Goal: Transaction & Acquisition: Register for event/course

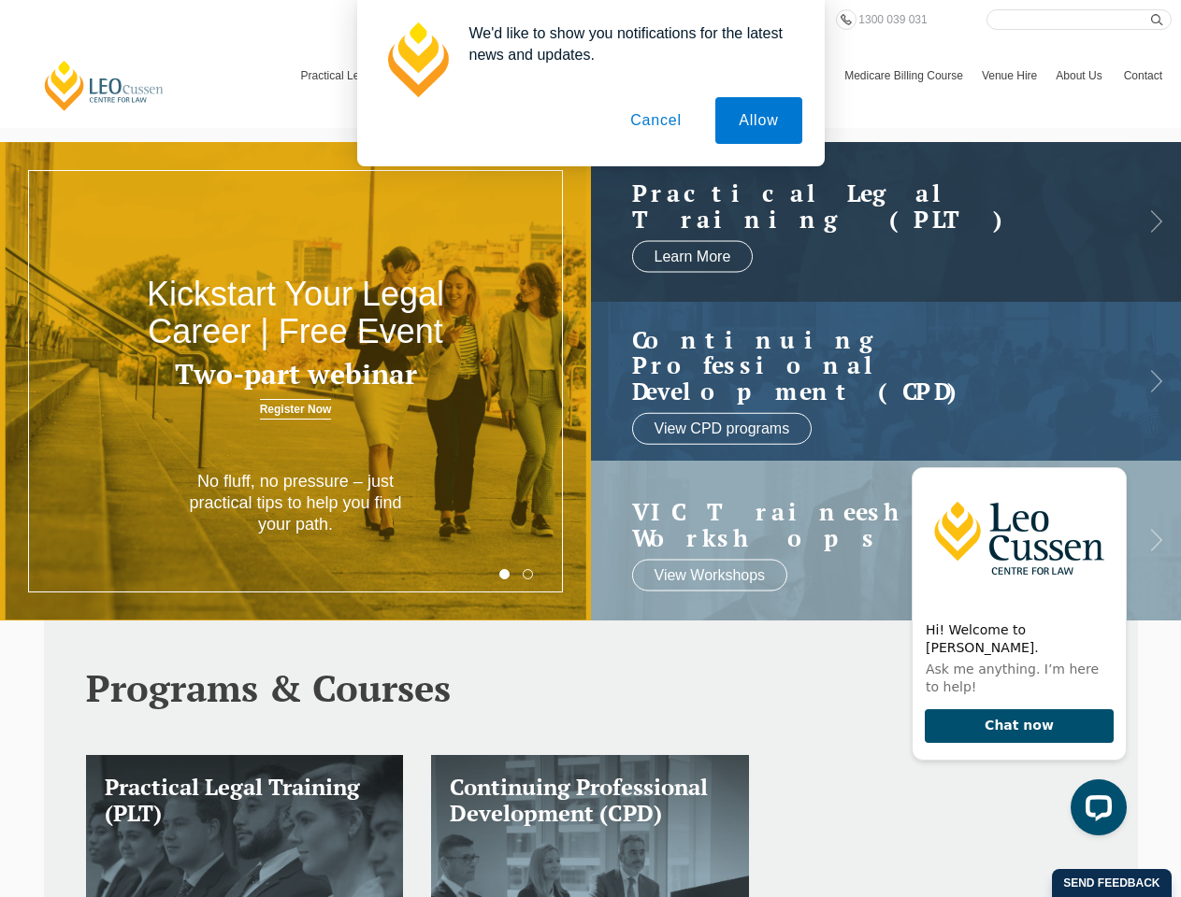
click at [295, 381] on h3 "Two-part webinar" at bounding box center [295, 374] width 354 height 31
click at [757, 121] on button "Allow" at bounding box center [758, 120] width 86 height 47
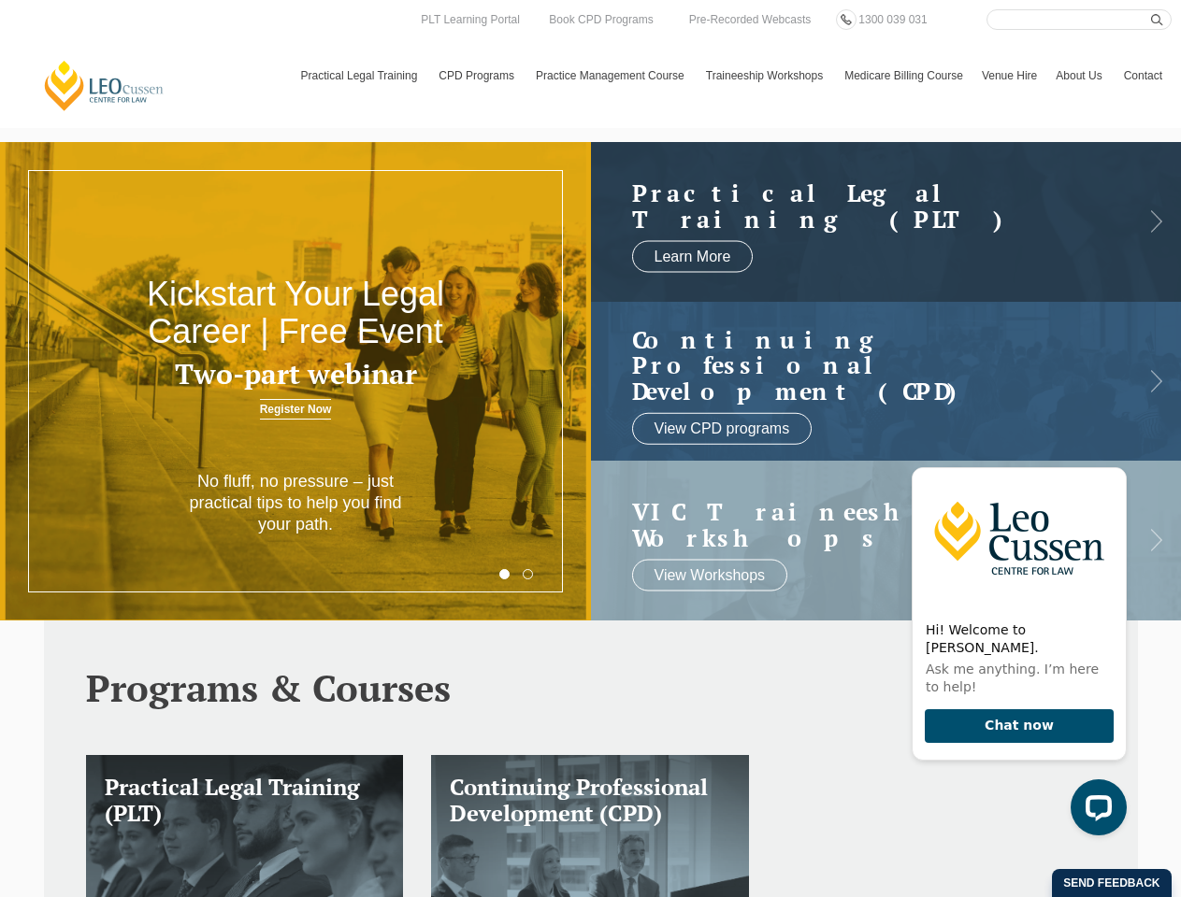
click at [850, 896] on html "[PERSON_NAME] Centre for Law Search here Practical Legal Training Our Practical…" at bounding box center [590, 448] width 1181 height 897
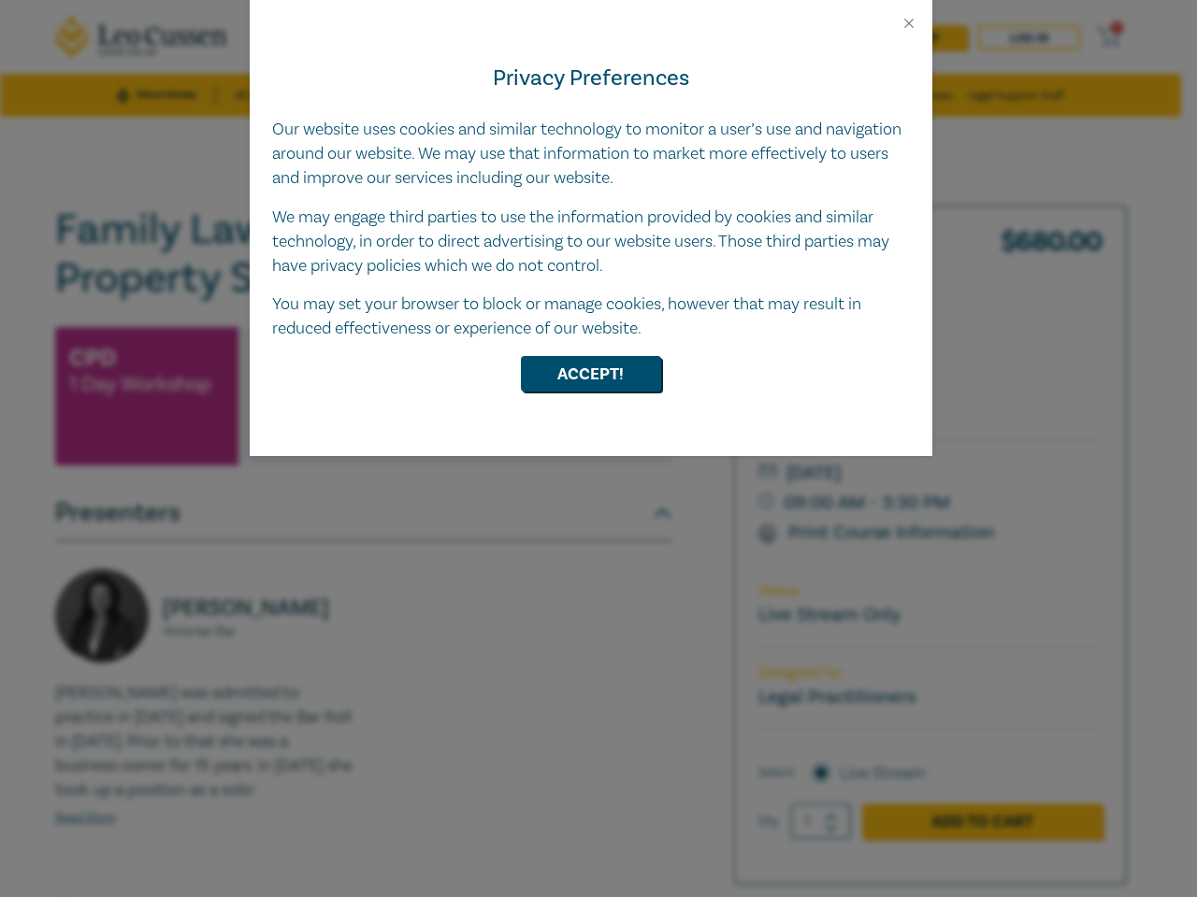
click at [598, 449] on div "Privacy Preferences Our website uses cookies and similar technology to monitor …" at bounding box center [591, 244] width 682 height 424
click at [909, 23] on button "Close" at bounding box center [908, 23] width 17 height 17
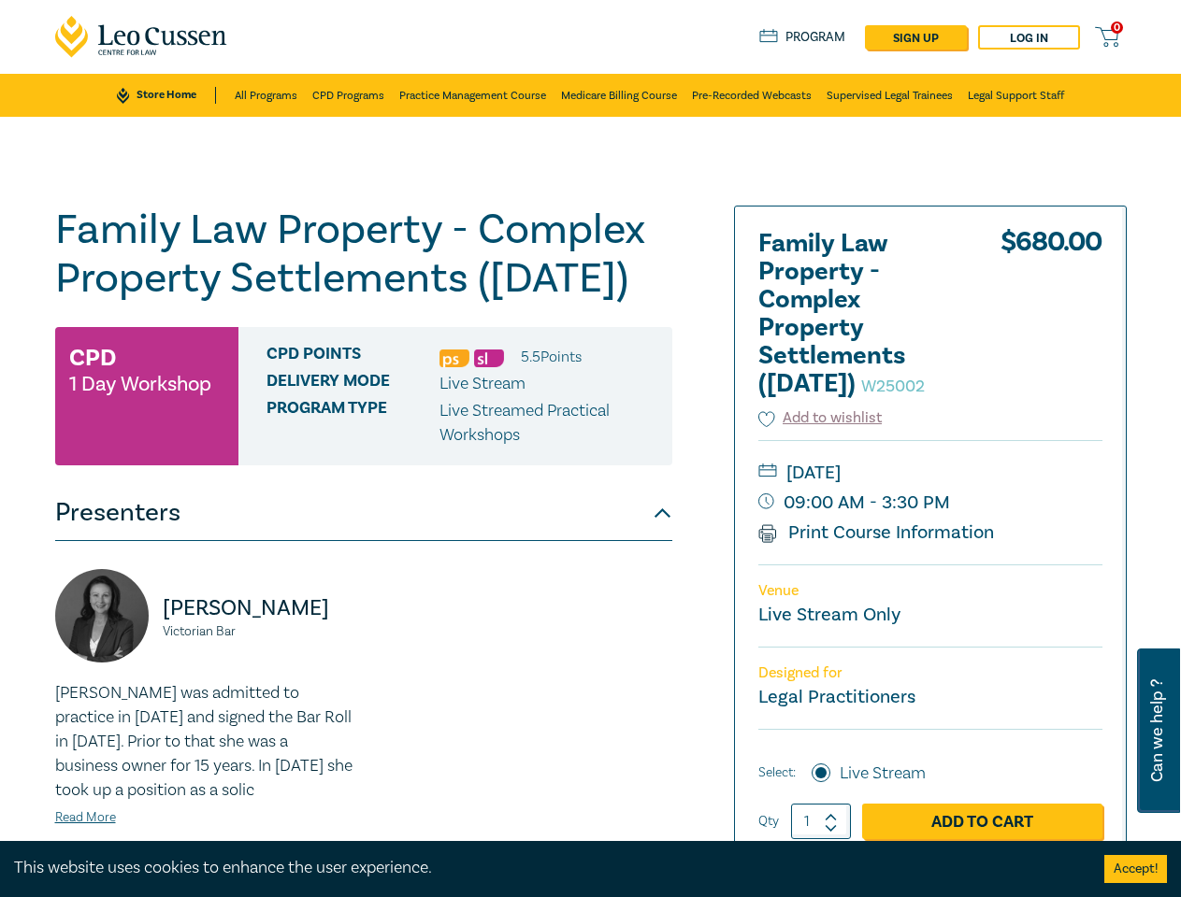
click at [591, 374] on div "Family Law Property - Complex Property Settlements (Sept 2025) W25002 CPD 1 Day…" at bounding box center [363, 673] width 617 height 935
